Goal: Task Accomplishment & Management: Manage account settings

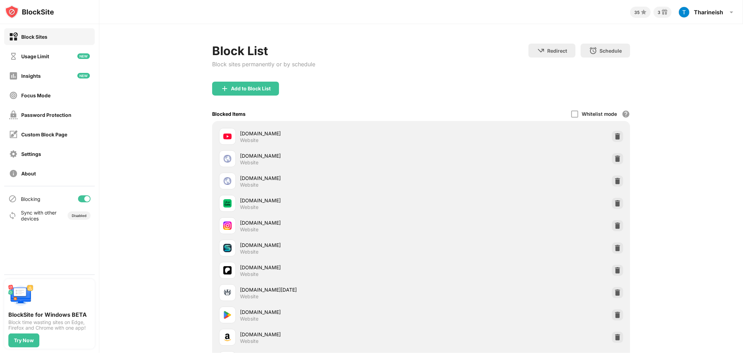
click at [81, 201] on div at bounding box center [84, 198] width 13 height 7
